Goal: Task Accomplishment & Management: Complete application form

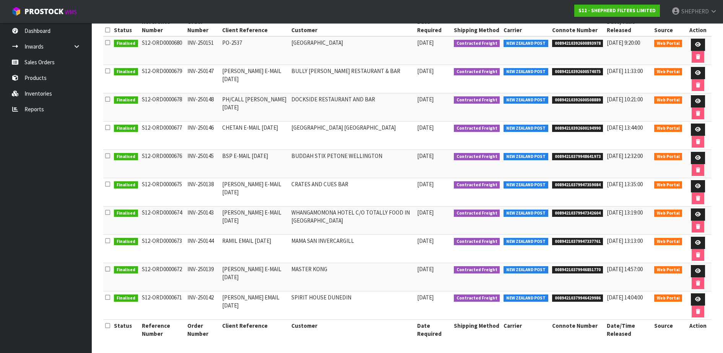
scroll to position [124, 0]
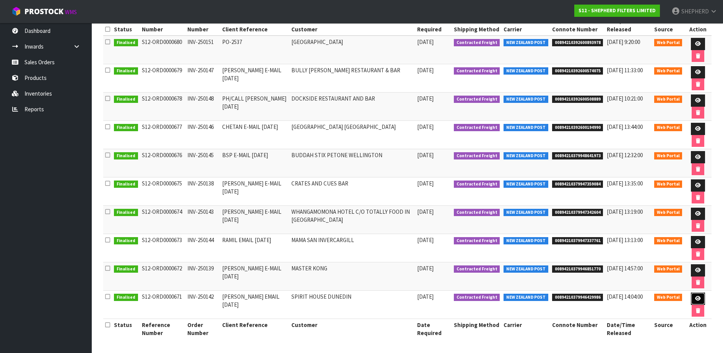
click at [698, 299] on icon at bounding box center [698, 298] width 6 height 5
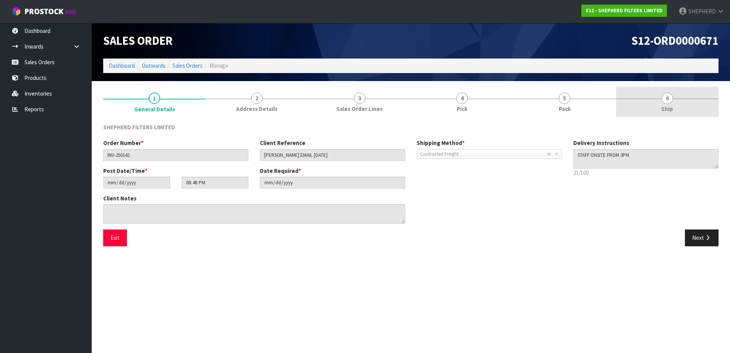
click at [665, 99] on span "6" at bounding box center [667, 98] width 11 height 11
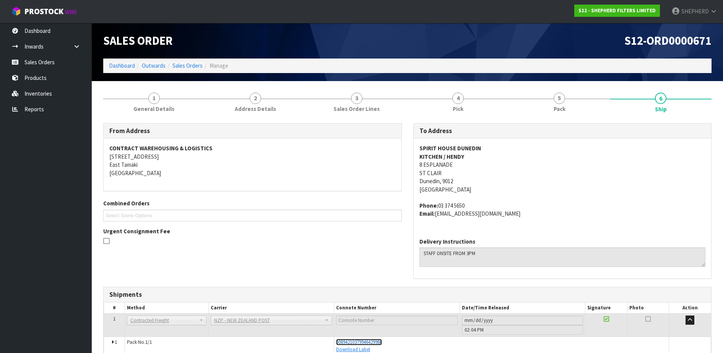
click at [373, 342] on span "00894210379946429986" at bounding box center [359, 342] width 46 height 7
click at [37, 65] on link "Sales Orders" at bounding box center [46, 62] width 92 height 16
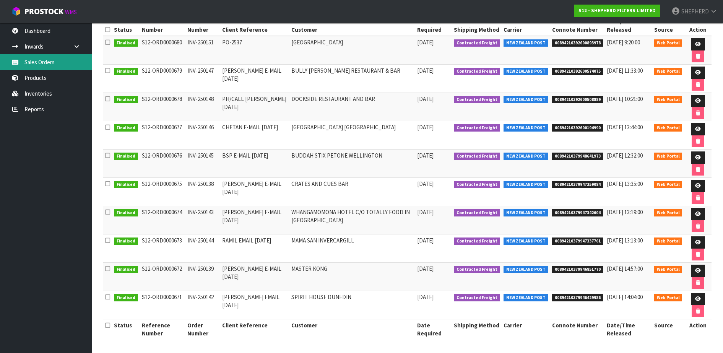
scroll to position [124, 0]
click at [699, 125] on link at bounding box center [698, 129] width 14 height 12
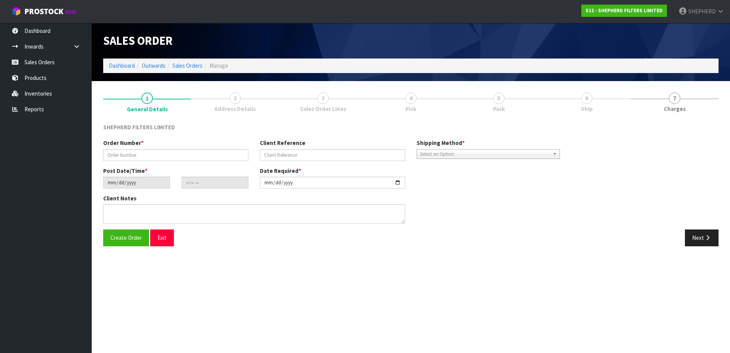
type input "INV-250146"
type input "CHETAN E-MAIL [DATE]"
type input "[DATE]"
type input "17:18:00.000"
type input "[DATE]"
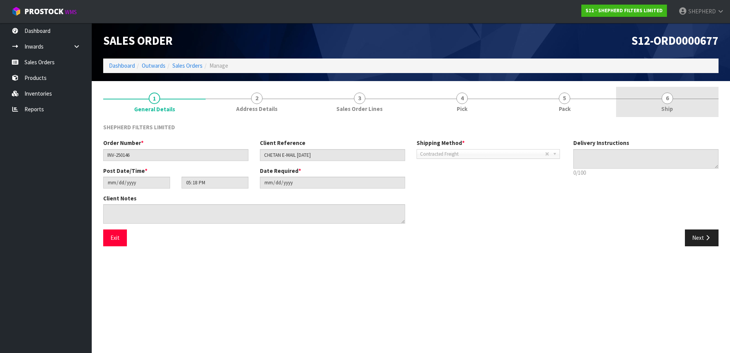
click at [669, 99] on span "6" at bounding box center [667, 98] width 11 height 11
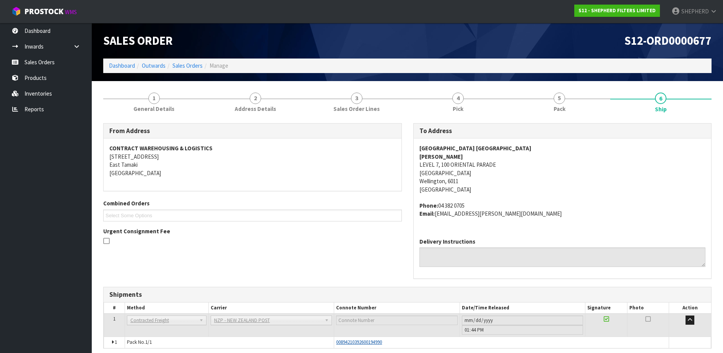
click at [371, 345] on span "00894210392600194990" at bounding box center [359, 342] width 46 height 7
click at [33, 61] on link "Sales Orders" at bounding box center [46, 62] width 92 height 16
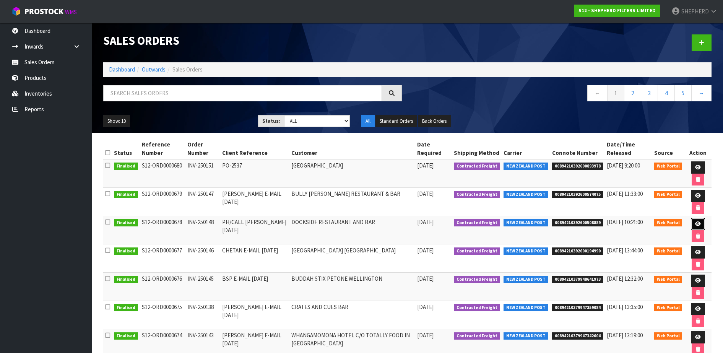
click at [695, 222] on icon at bounding box center [698, 223] width 6 height 5
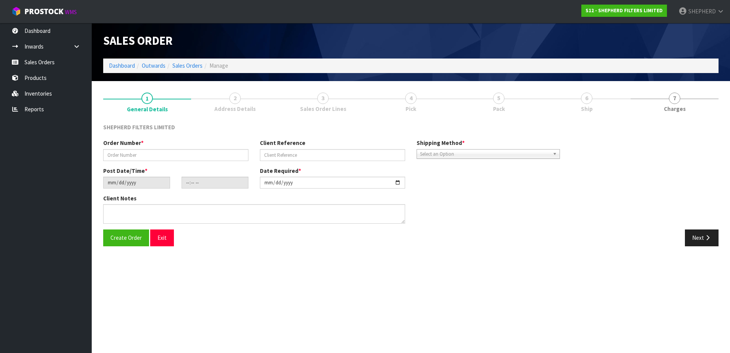
type input "INV-250148"
type input "PH/CALL [PERSON_NAME] [DATE]"
type input "[DATE]"
type input "23:52:00.000"
type input "[DATE]"
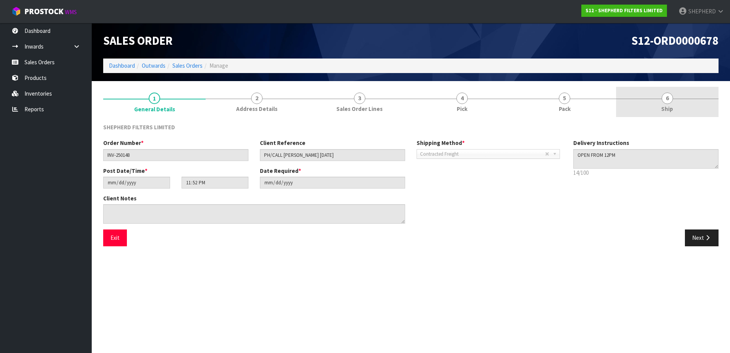
click at [668, 98] on span "6" at bounding box center [667, 98] width 11 height 11
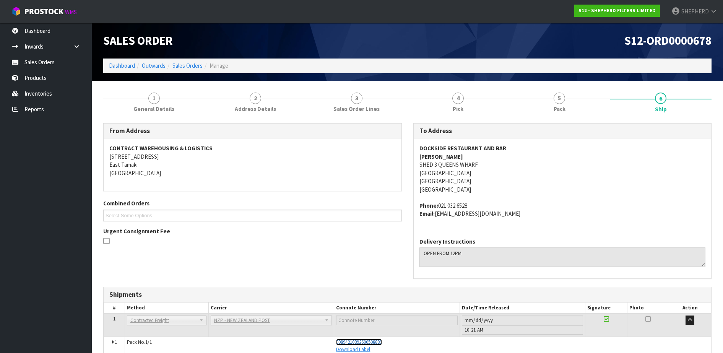
click at [372, 342] on span "00894210392600508889" at bounding box center [359, 342] width 46 height 7
click at [40, 62] on link "Sales Orders" at bounding box center [46, 62] width 92 height 16
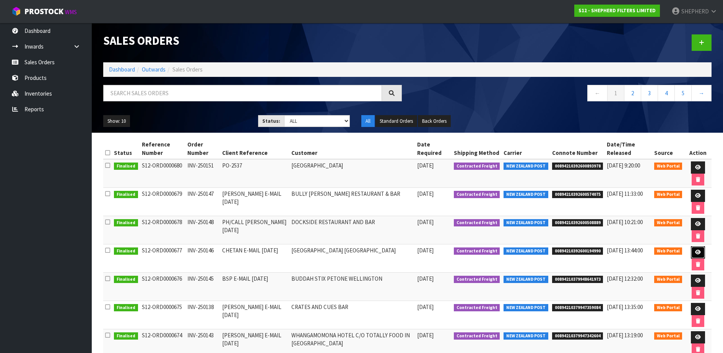
click at [695, 250] on icon at bounding box center [698, 252] width 6 height 5
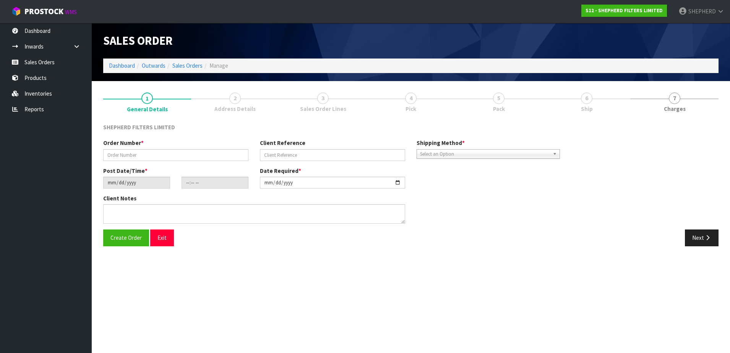
type input "INV-250146"
type input "CHETAN E-MAIL [DATE]"
type input "[DATE]"
type input "17:18:00.000"
type input "[DATE]"
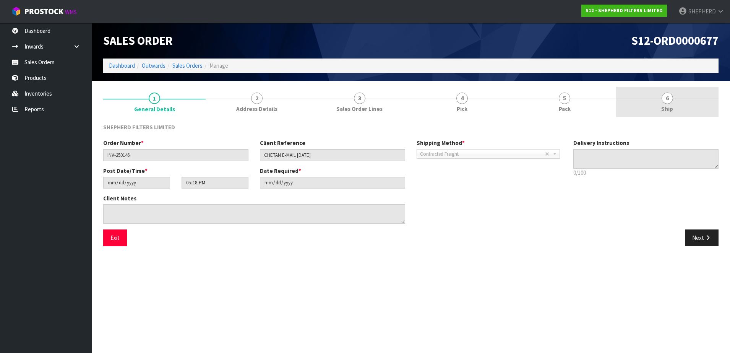
click at [669, 98] on span "6" at bounding box center [667, 98] width 11 height 11
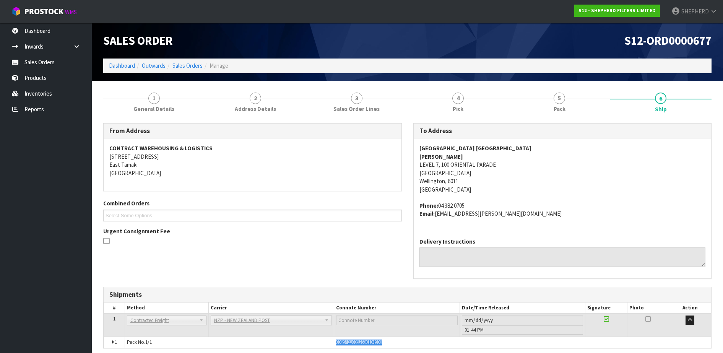
drag, startPoint x: 389, startPoint y: 342, endPoint x: 334, endPoint y: 345, distance: 55.1
click at [334, 345] on td "00894210392600194990" at bounding box center [501, 342] width 335 height 11
copy span "00894210392600194990"
click at [55, 63] on link "Sales Orders" at bounding box center [46, 62] width 92 height 16
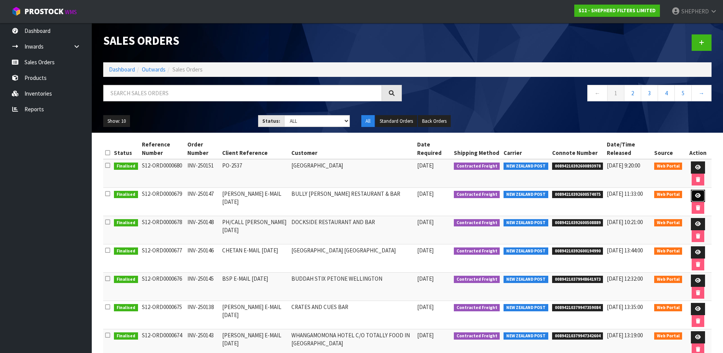
click at [697, 194] on icon at bounding box center [698, 195] width 6 height 5
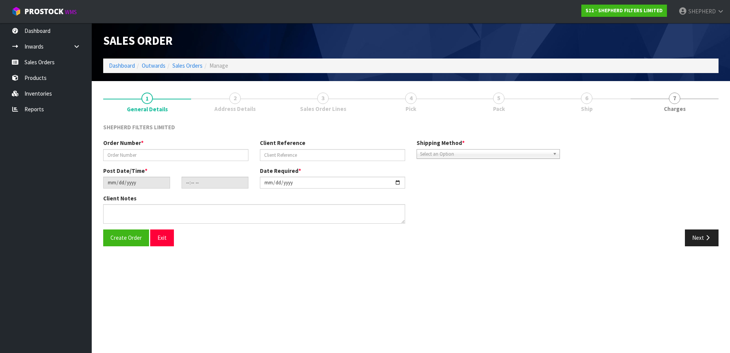
type input "INV-250147"
type input "[PERSON_NAME] E-MAIL [DATE]"
type input "[DATE]"
type input "16:38:00.000"
type input "[DATE]"
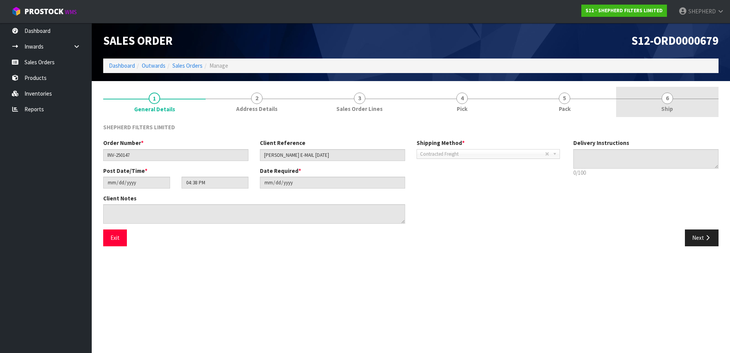
click at [666, 96] on span "6" at bounding box center [667, 98] width 11 height 11
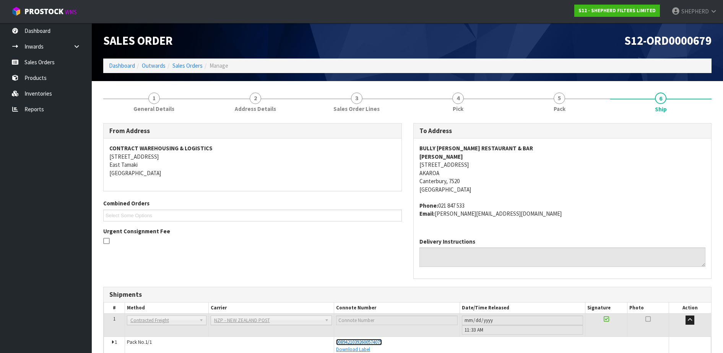
click at [368, 342] on span "00894210392600574075" at bounding box center [359, 342] width 46 height 7
click at [31, 58] on link "Sales Orders" at bounding box center [46, 62] width 92 height 16
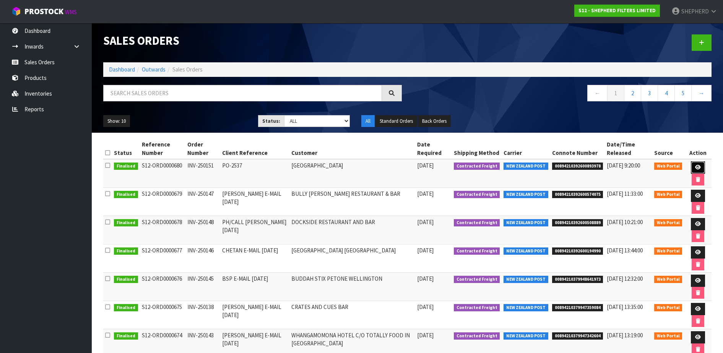
click at [698, 164] on link at bounding box center [698, 167] width 14 height 12
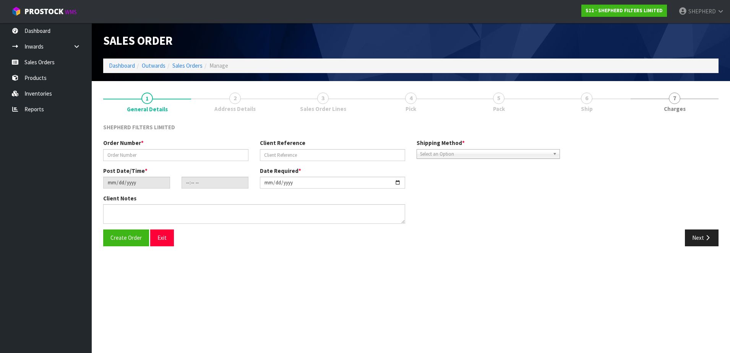
type input "INV-250151"
type input "PO-2537"
type input "[DATE]"
type input "18:51:00.000"
type input "[DATE]"
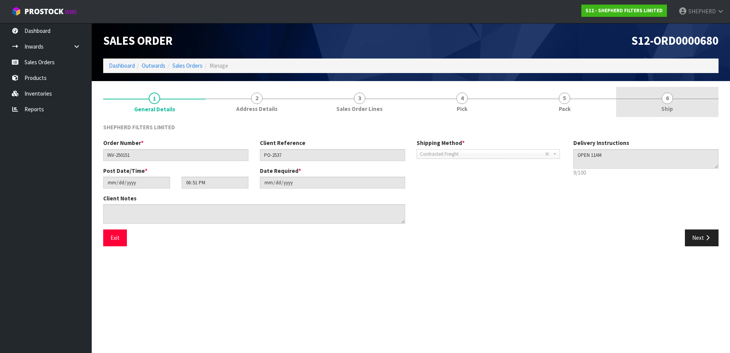
click at [669, 99] on span "6" at bounding box center [667, 98] width 11 height 11
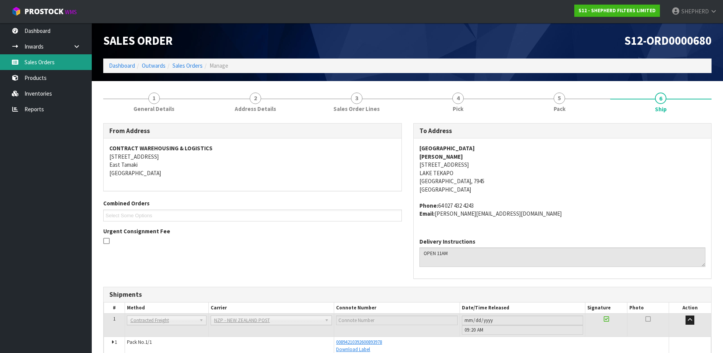
click at [38, 61] on link "Sales Orders" at bounding box center [46, 62] width 92 height 16
